Goal: Information Seeking & Learning: Learn about a topic

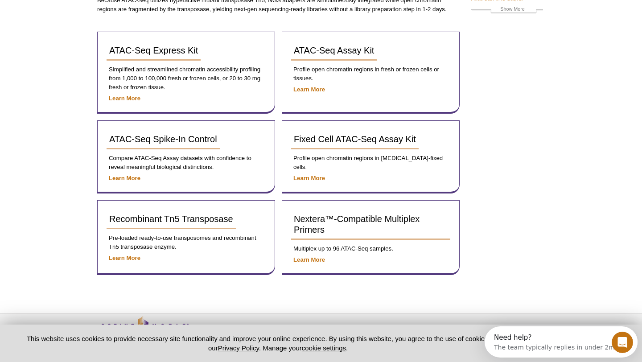
scroll to position [120, 0]
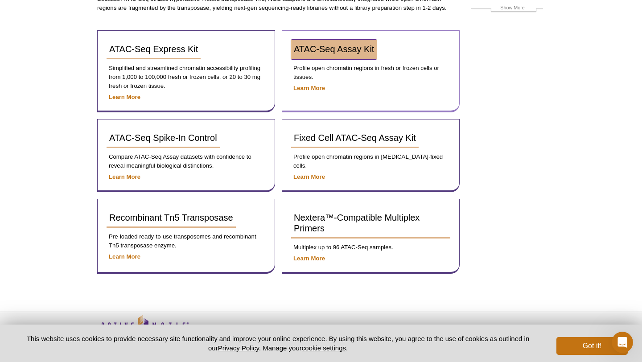
click at [350, 49] on span "ATAC-Seq Assay Kit" at bounding box center [334, 49] width 80 height 10
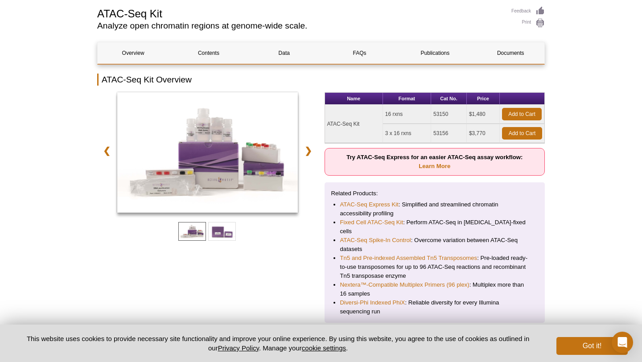
scroll to position [90, 0]
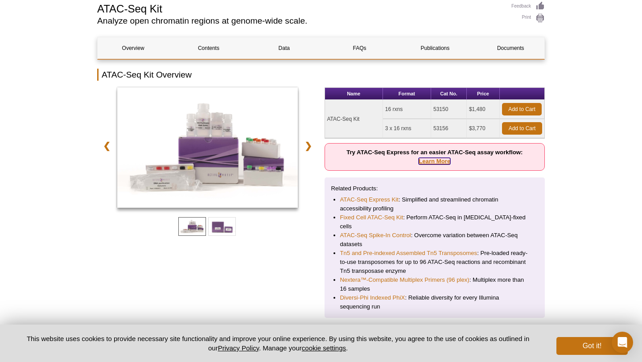
click at [439, 162] on link "Learn More" at bounding box center [435, 161] width 32 height 7
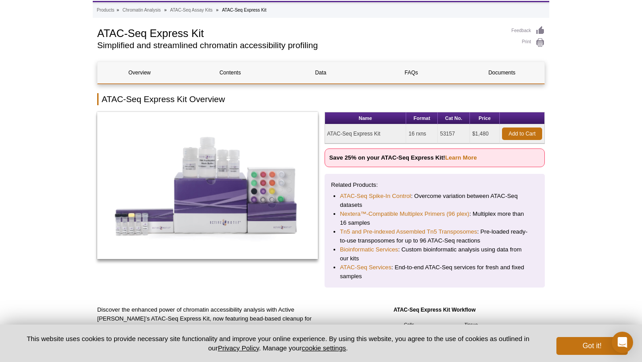
scroll to position [44, 0]
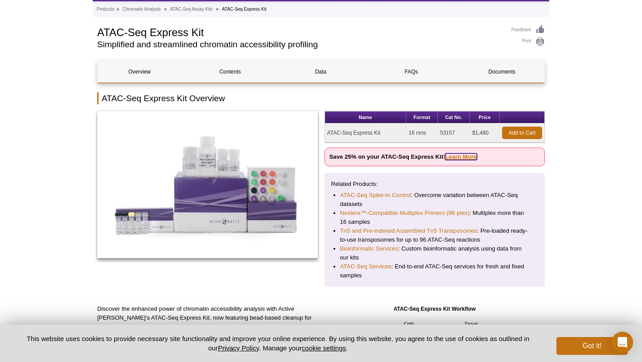
click at [455, 157] on link "Learn More" at bounding box center [461, 156] width 32 height 7
